Goal: Task Accomplishment & Management: Manage account settings

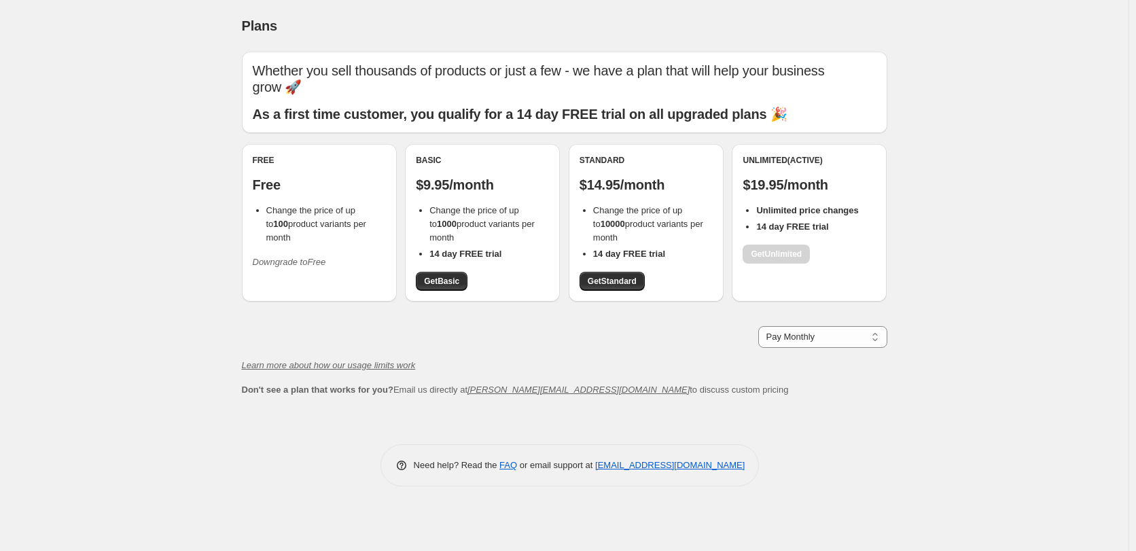
click at [767, 251] on div "Unlimited (Active) $19.95/month Unlimited price changes 14 day FREE trial Get U…" at bounding box center [808, 209] width 133 height 109
